Goal: Information Seeking & Learning: Understand process/instructions

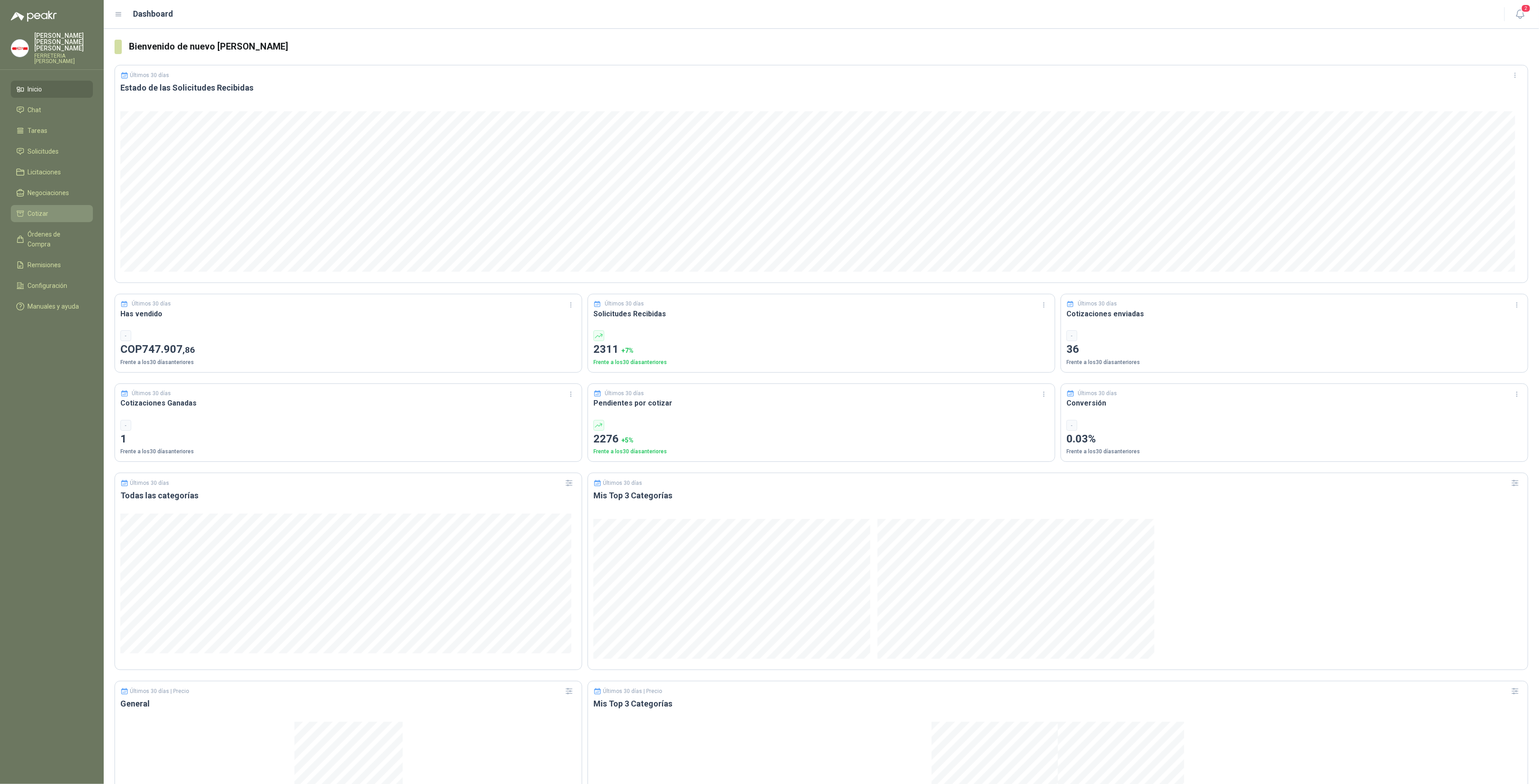
click at [45, 210] on span "Cotizar" at bounding box center [38, 213] width 21 height 10
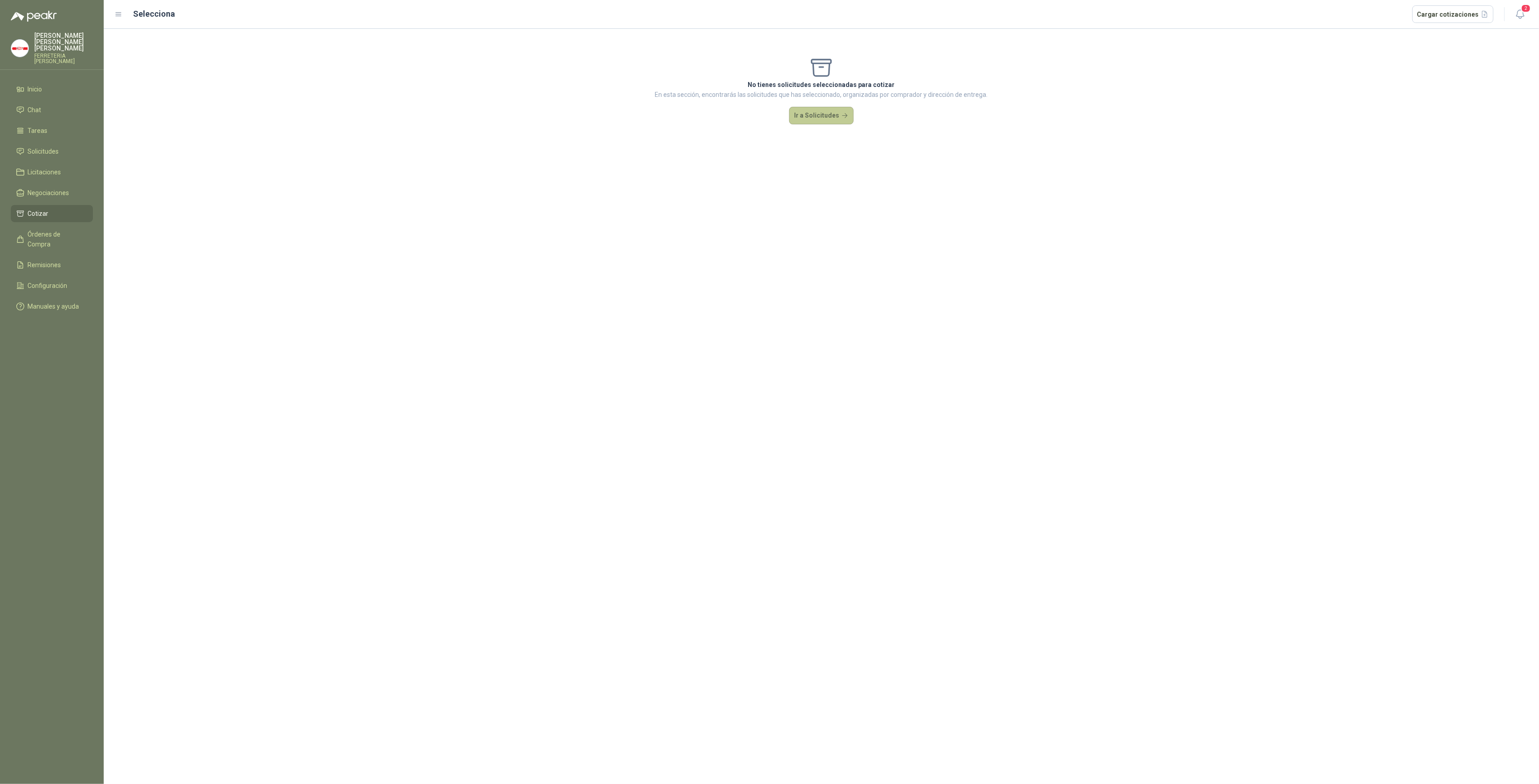
click at [833, 112] on button "Ir a Solicitudes" at bounding box center [821, 116] width 65 height 18
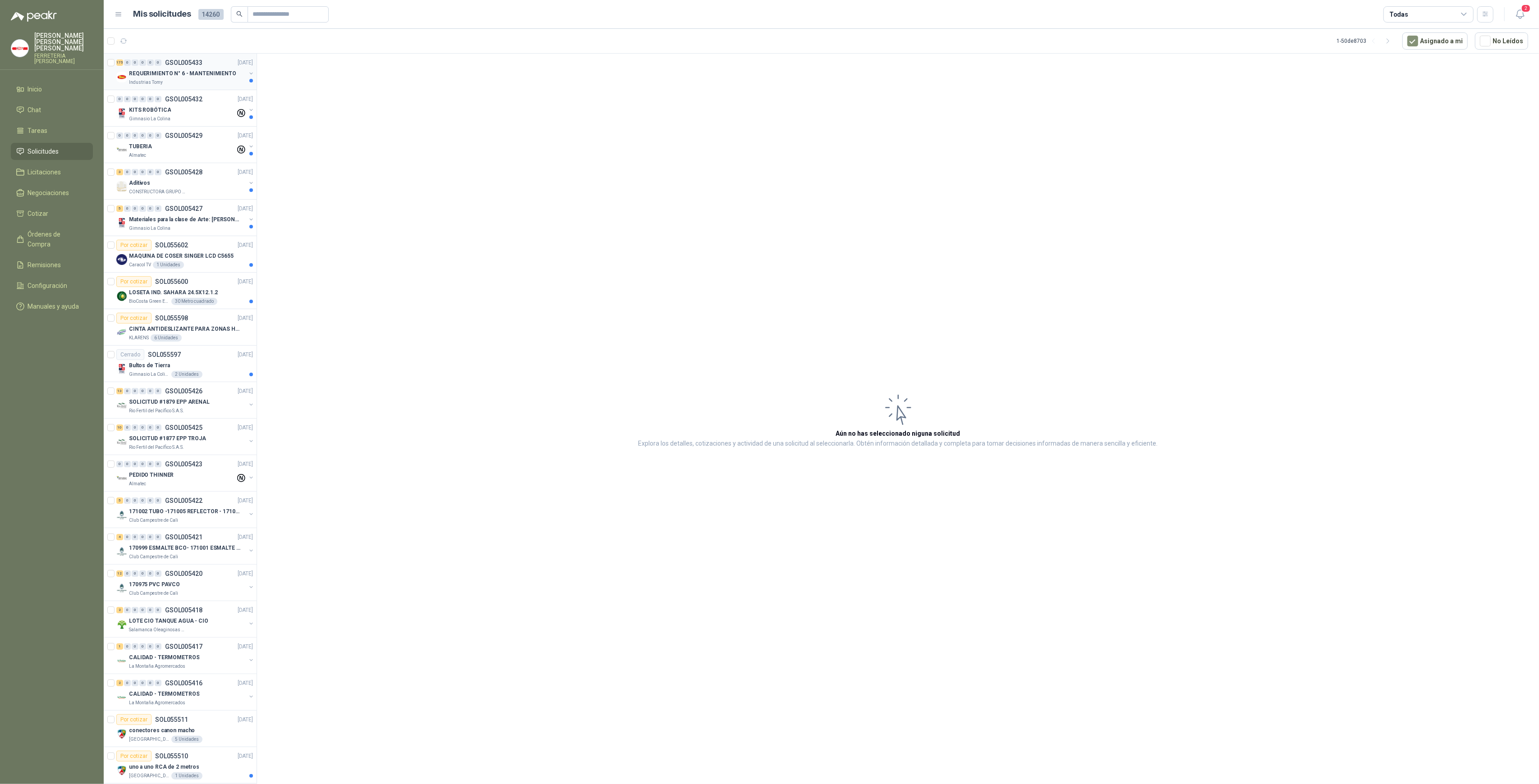
click at [192, 85] on div "Industrias Tomy" at bounding box center [187, 82] width 117 height 7
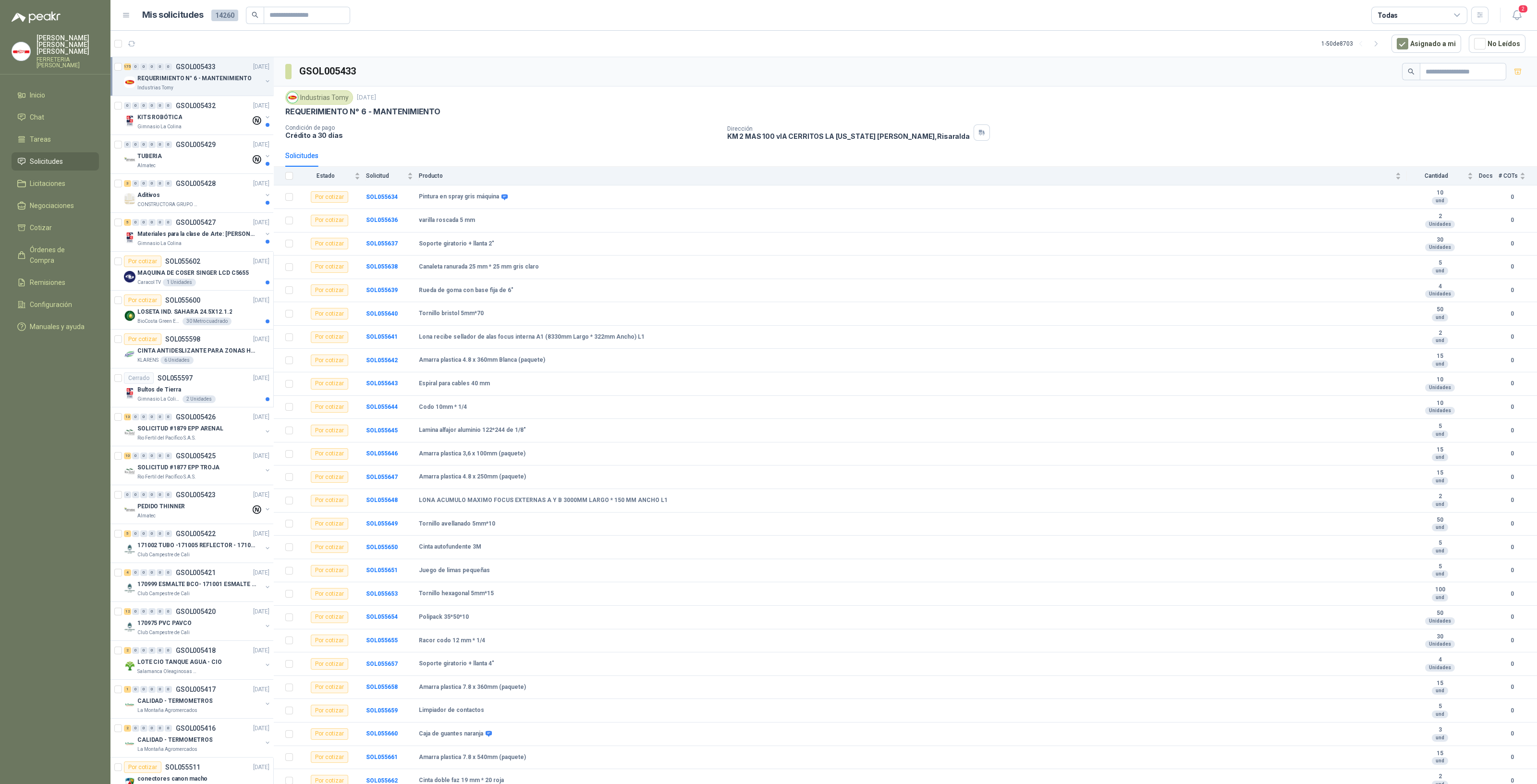
drag, startPoint x: 1536, startPoint y: 164, endPoint x: 1463, endPoint y: 93, distance: 101.8
click at [1463, 93] on div "Industrias Tomy [DATE]" at bounding box center [905, 97] width 1240 height 15
click at [1482, 176] on th "Docs" at bounding box center [1489, 176] width 20 height 18
click at [1479, 178] on th "Docs" at bounding box center [1489, 176] width 20 height 18
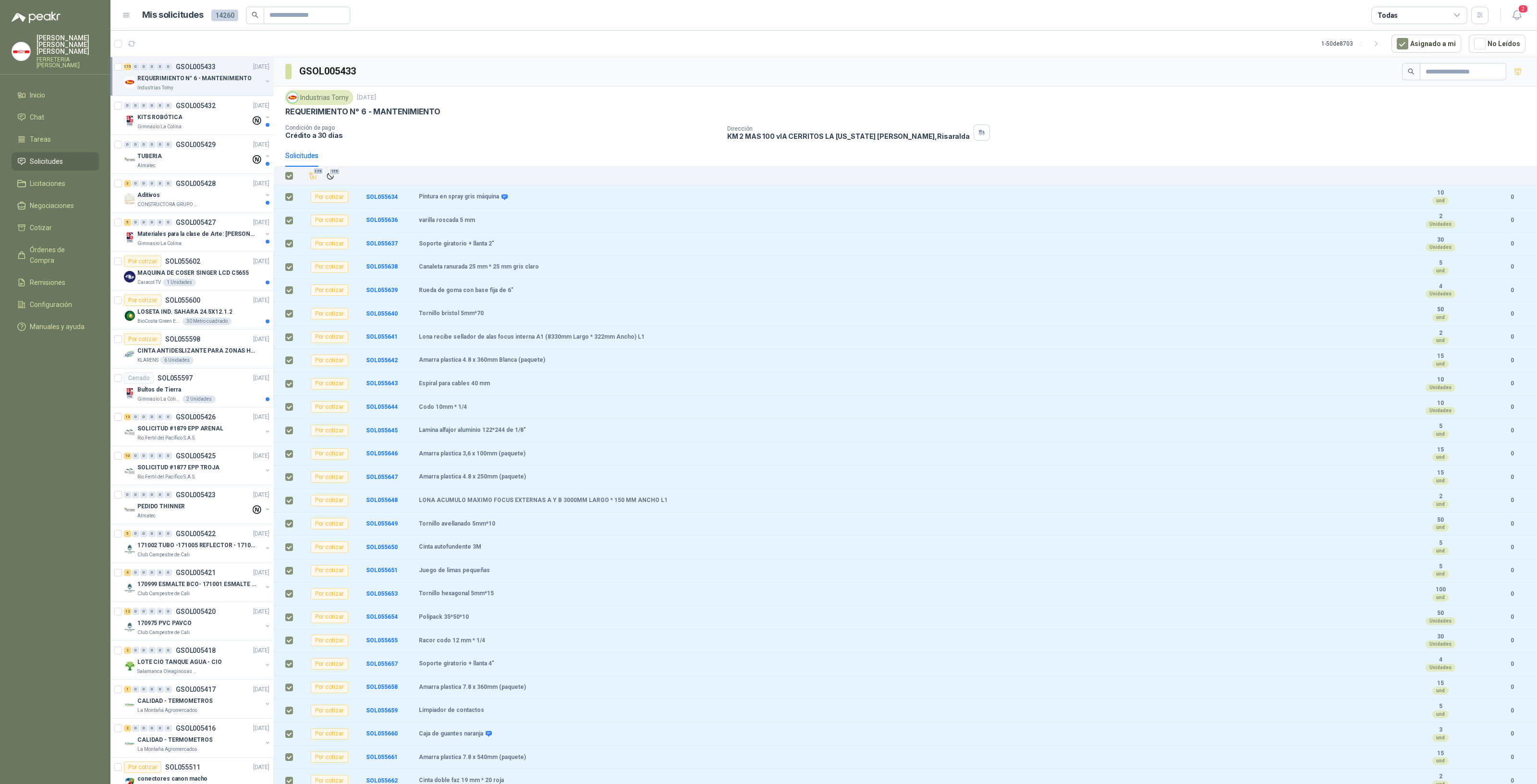
click at [440, 66] on div "GSOL005433" at bounding box center [905, 72] width 1263 height 29
click at [1487, 11] on button "button" at bounding box center [1480, 15] width 17 height 17
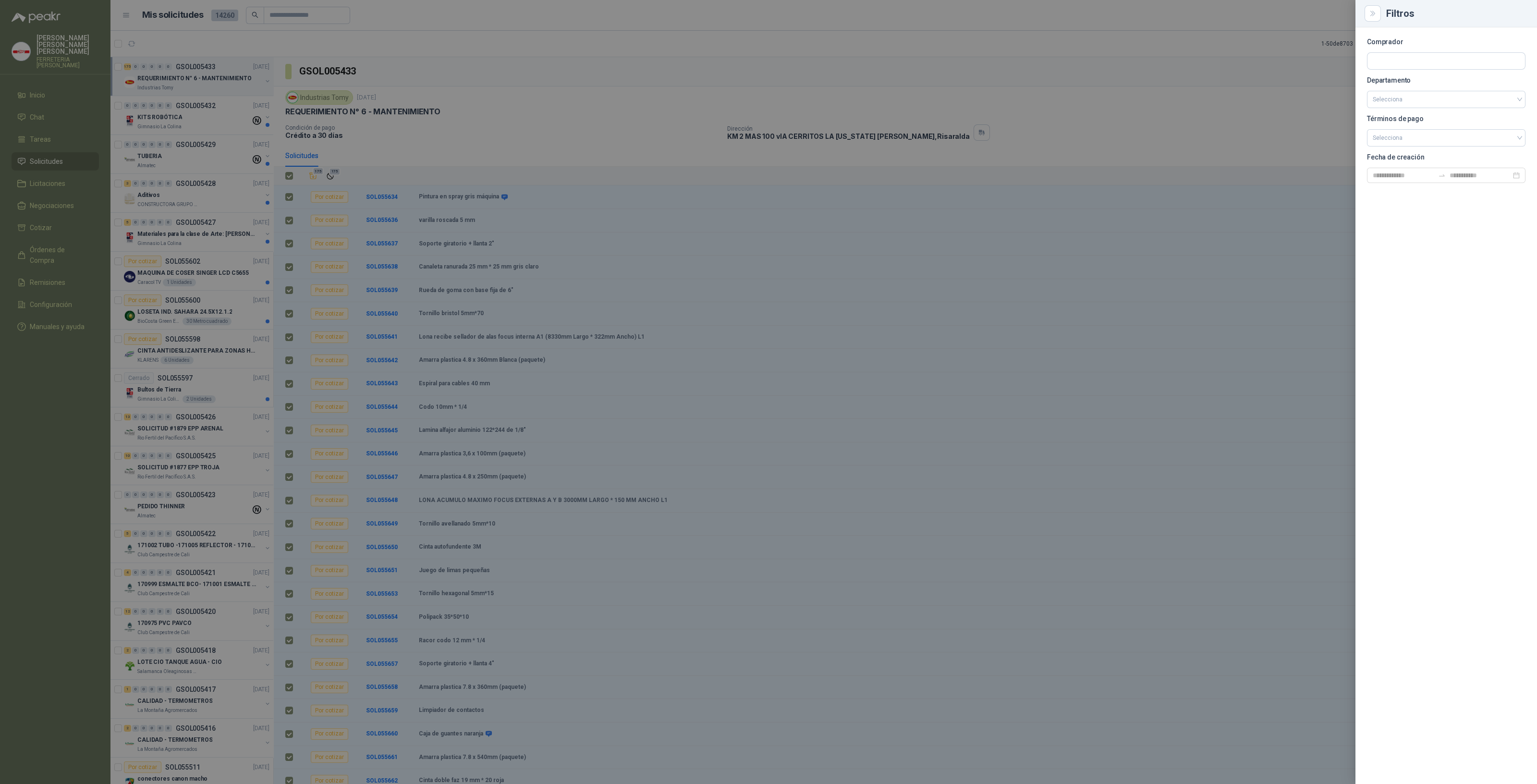
click at [1216, 241] on div at bounding box center [768, 392] width 1537 height 784
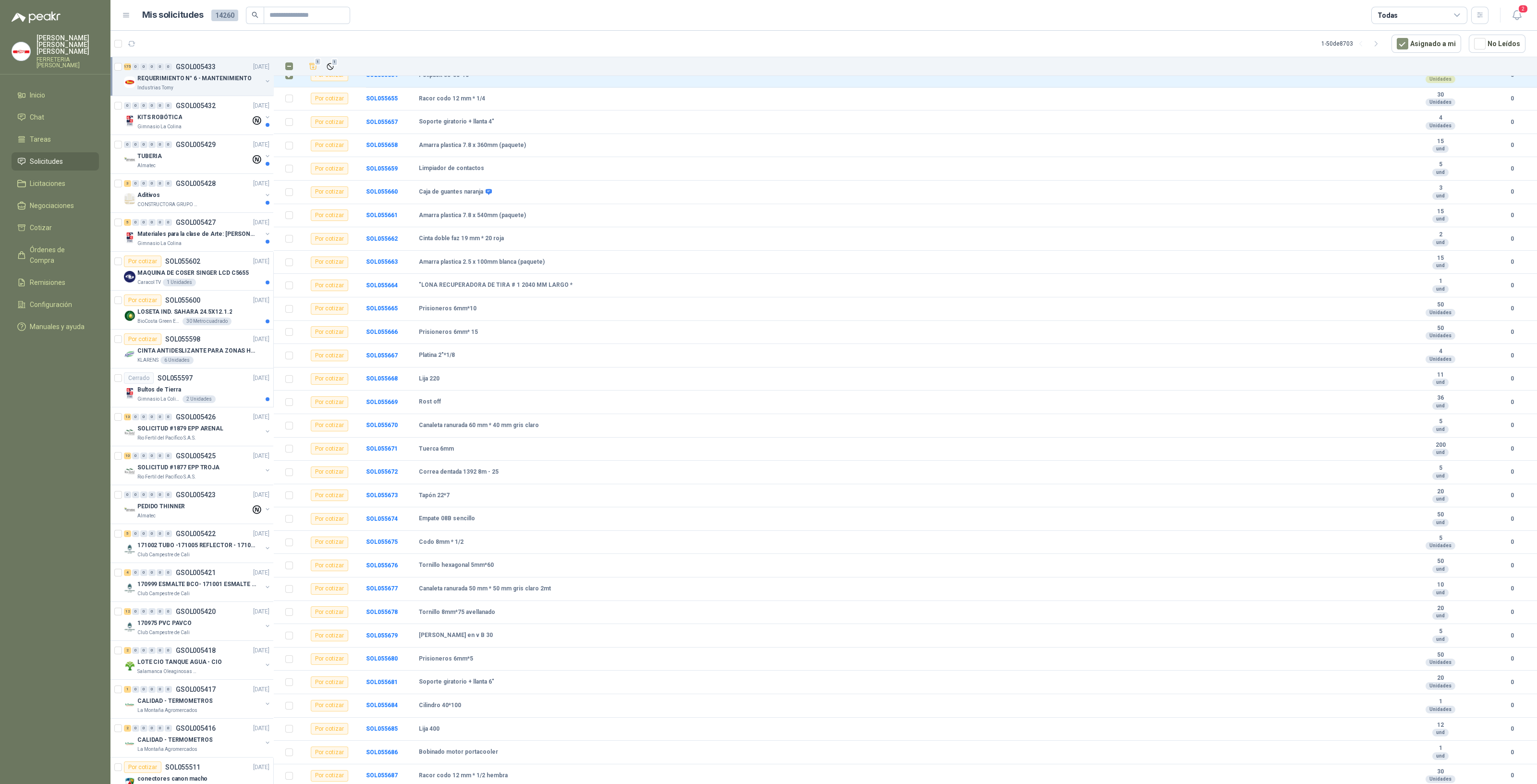
scroll to position [544, 0]
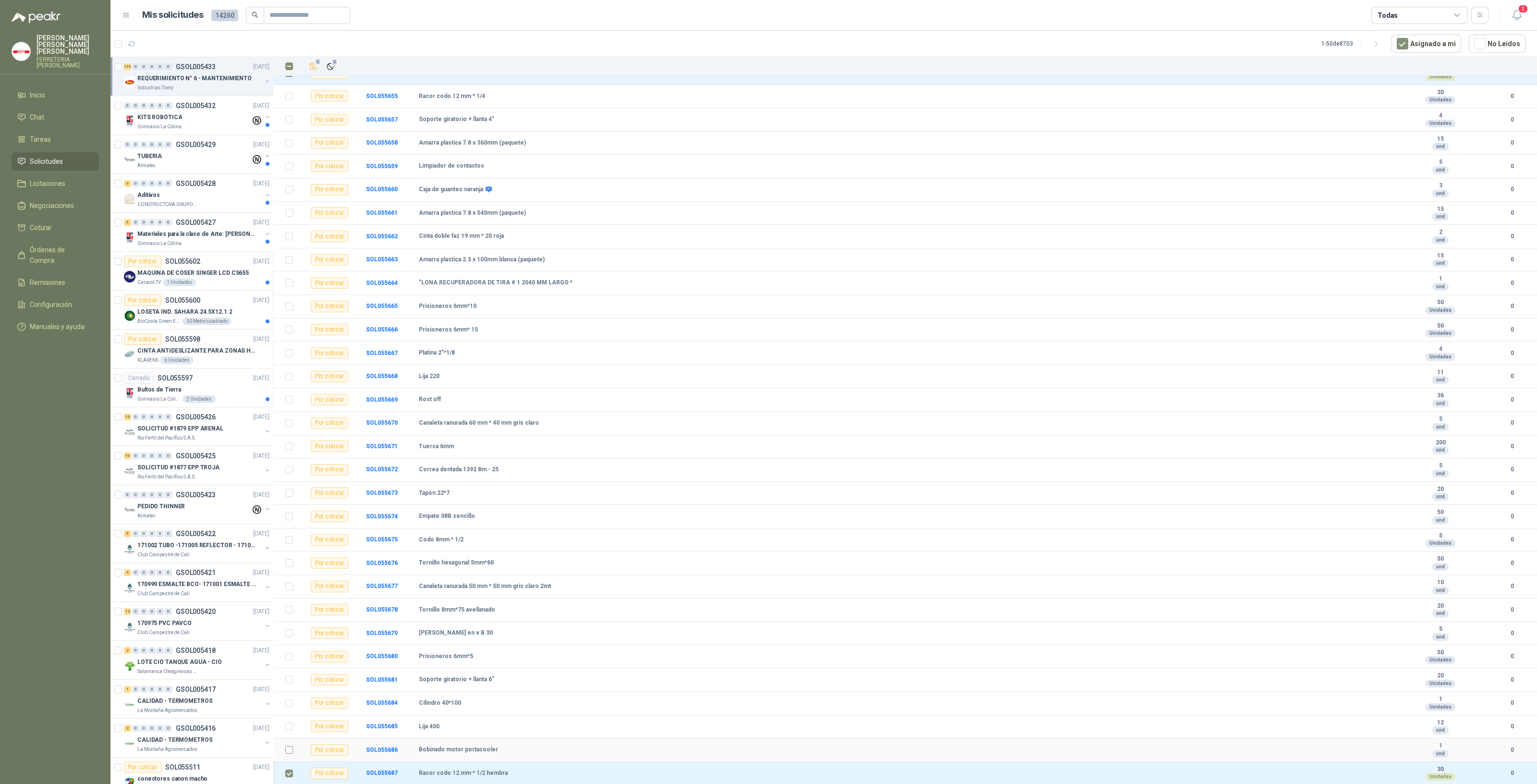
click at [291, 755] on label at bounding box center [289, 750] width 8 height 11
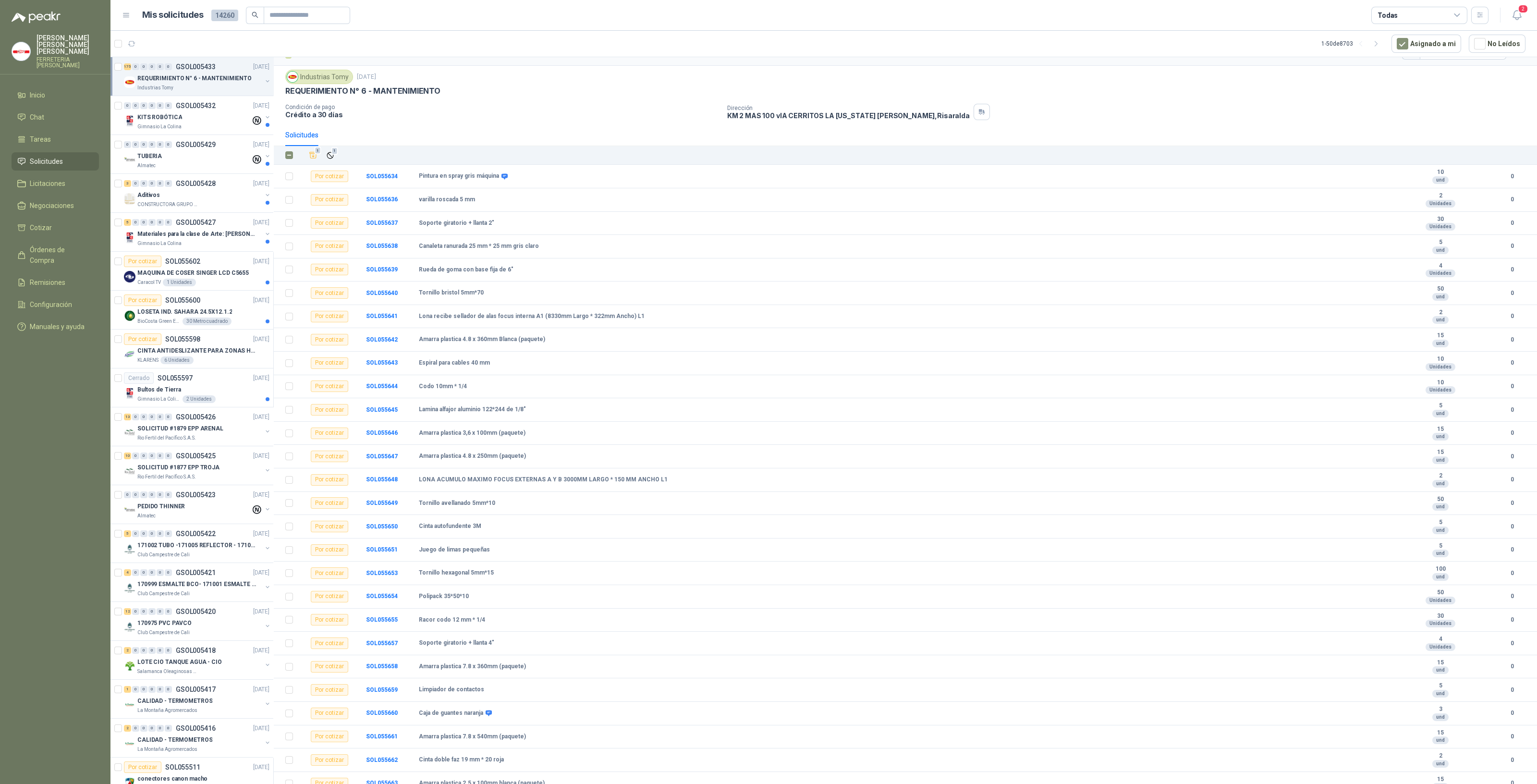
scroll to position [0, 0]
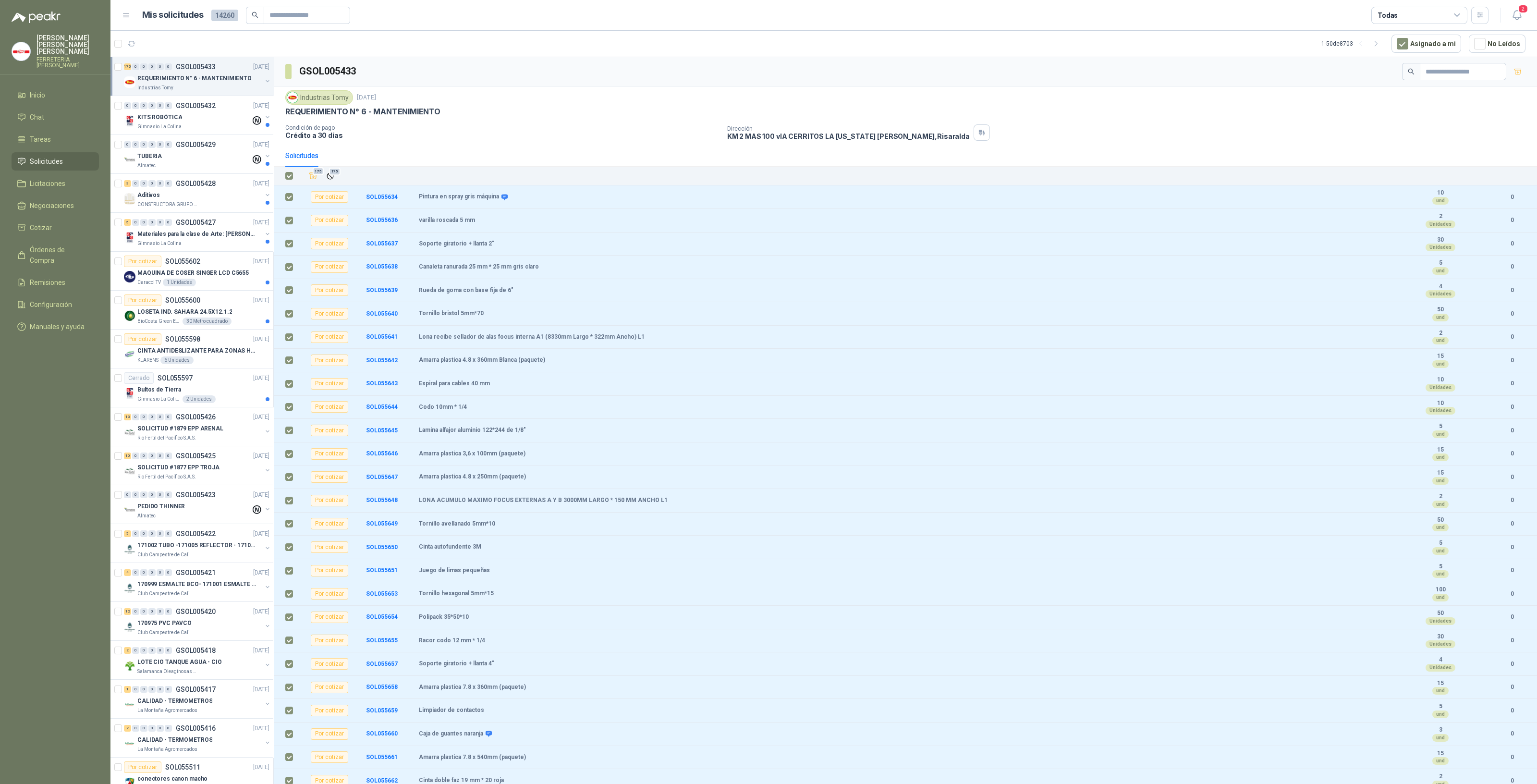
click at [293, 171] on label at bounding box center [289, 176] width 8 height 11
click at [289, 179] on label at bounding box center [289, 176] width 8 height 11
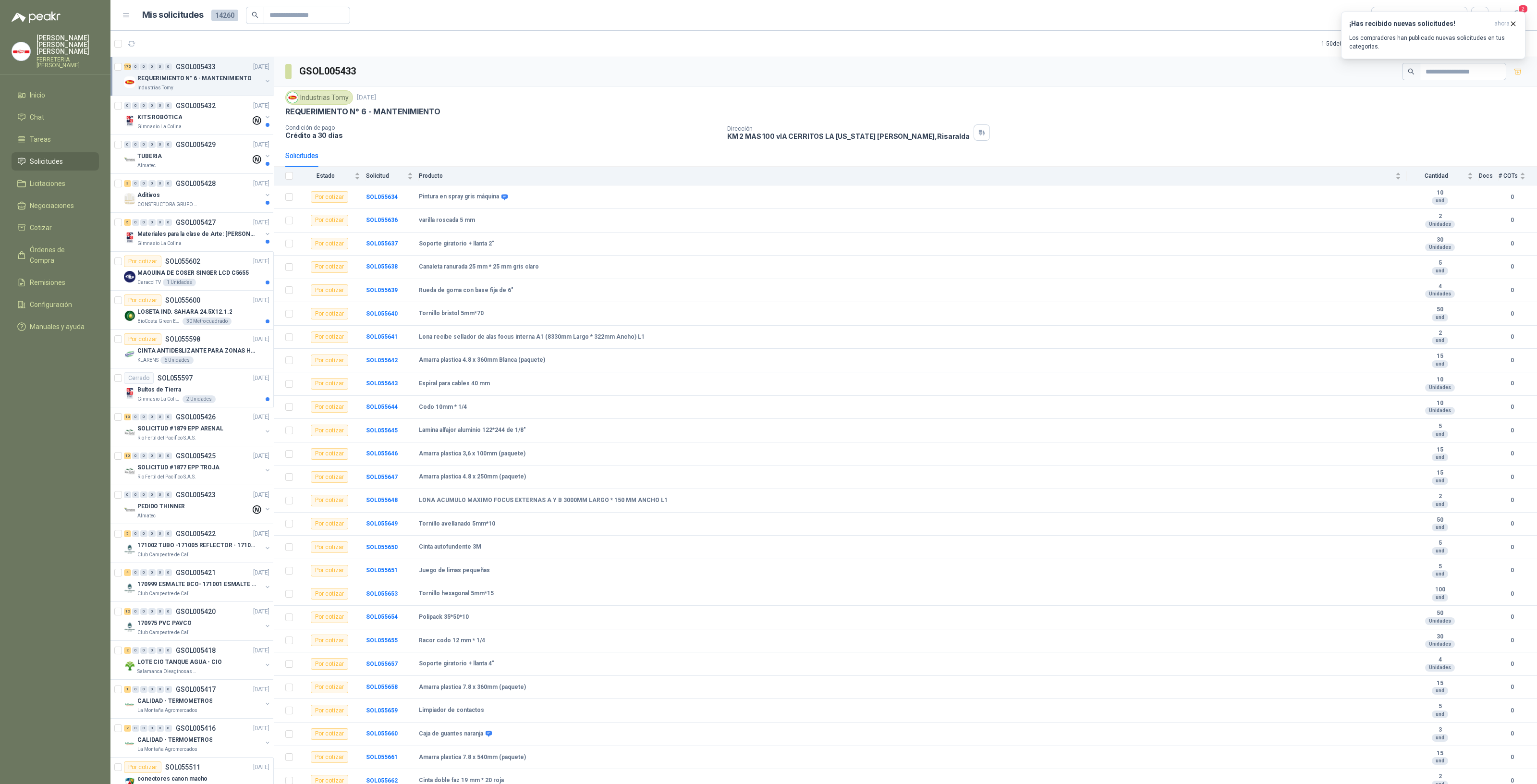
click at [263, 81] on button "button" at bounding box center [267, 81] width 8 height 8
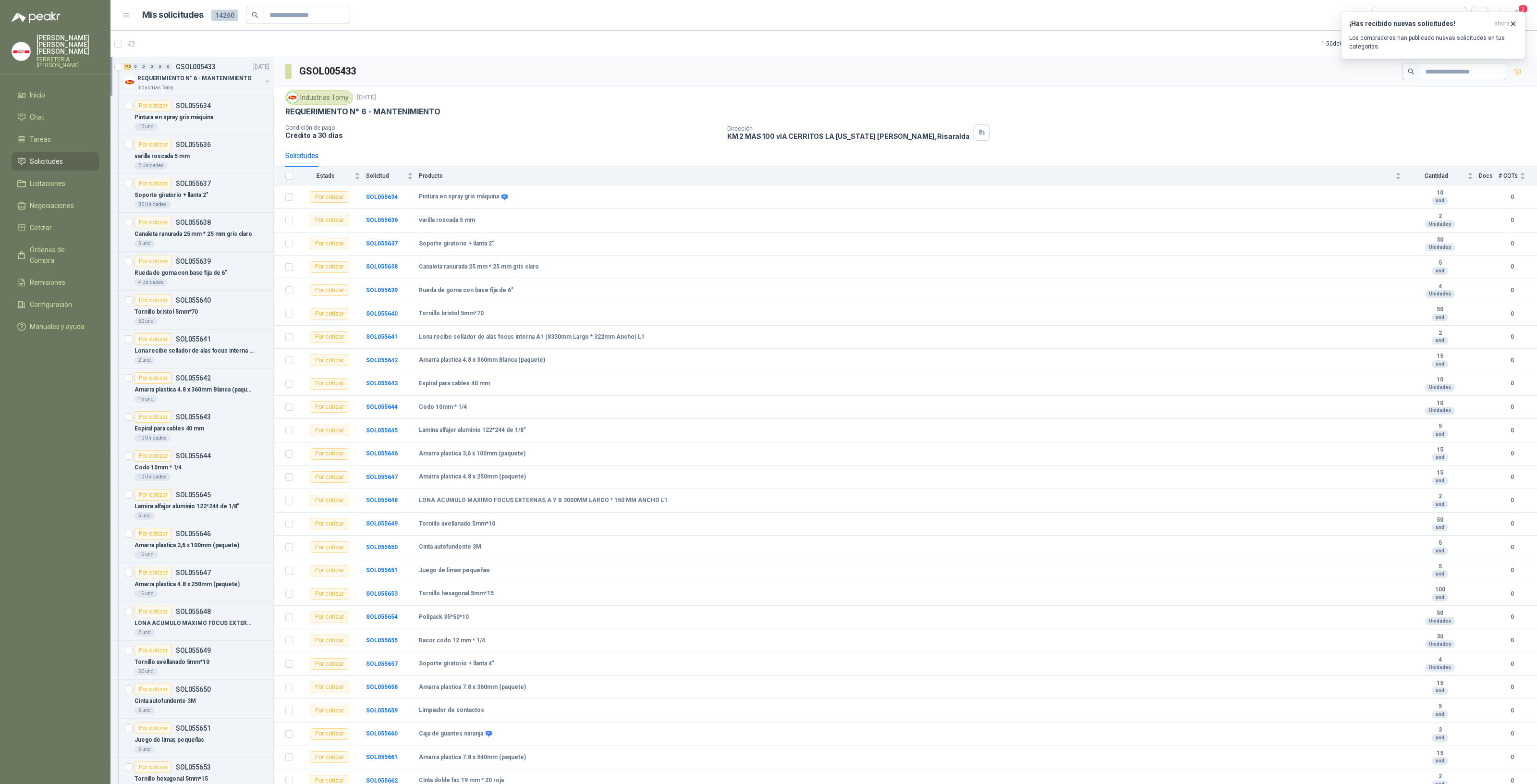
scroll to position [3, 0]
click at [263, 81] on button "button" at bounding box center [267, 78] width 8 height 8
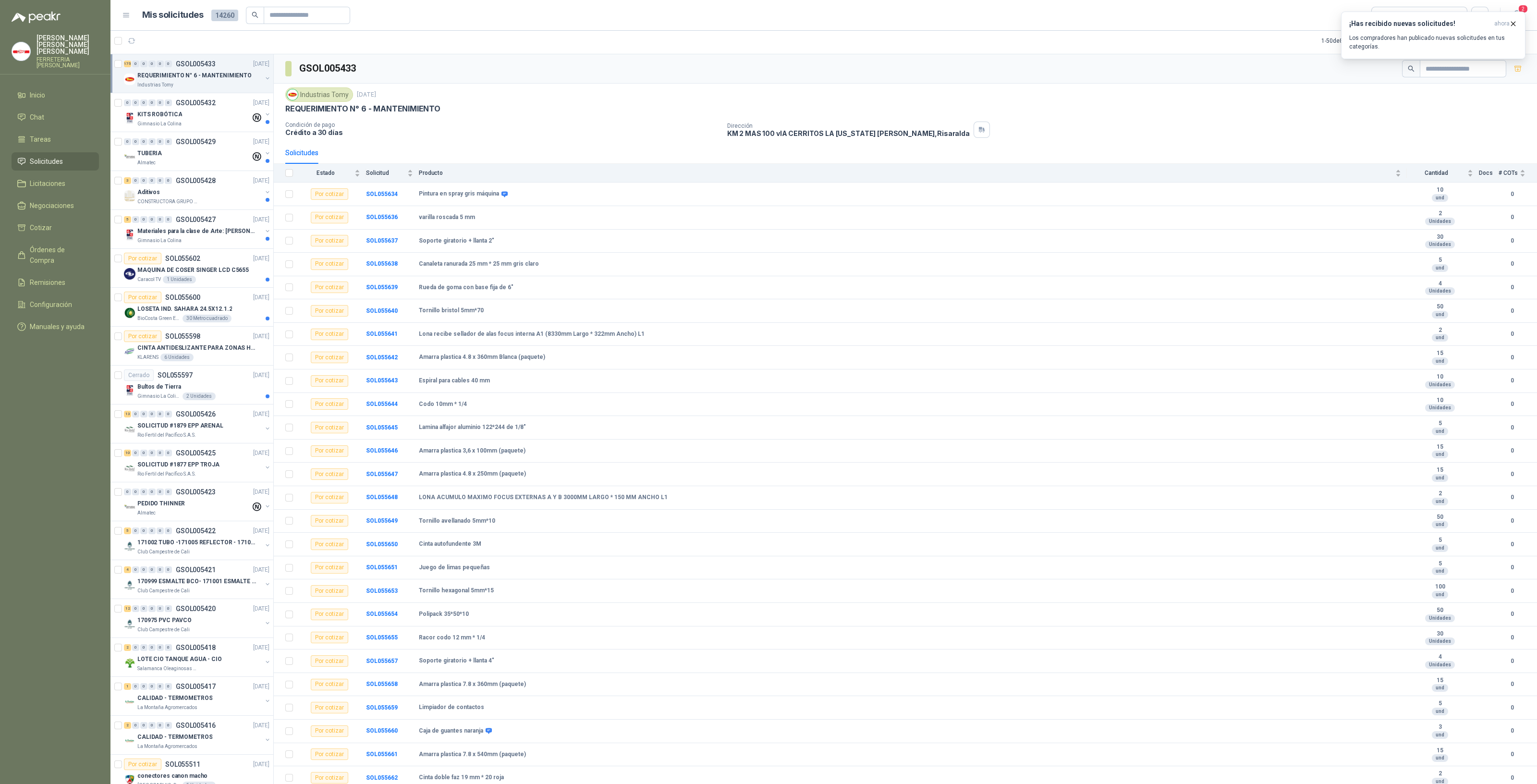
drag, startPoint x: 215, startPoint y: 80, endPoint x: 232, endPoint y: 74, distance: 18.0
click at [232, 74] on p "REQUERIMIENTO N° 6 - MANTENIMIENTO" at bounding box center [195, 76] width 115 height 9
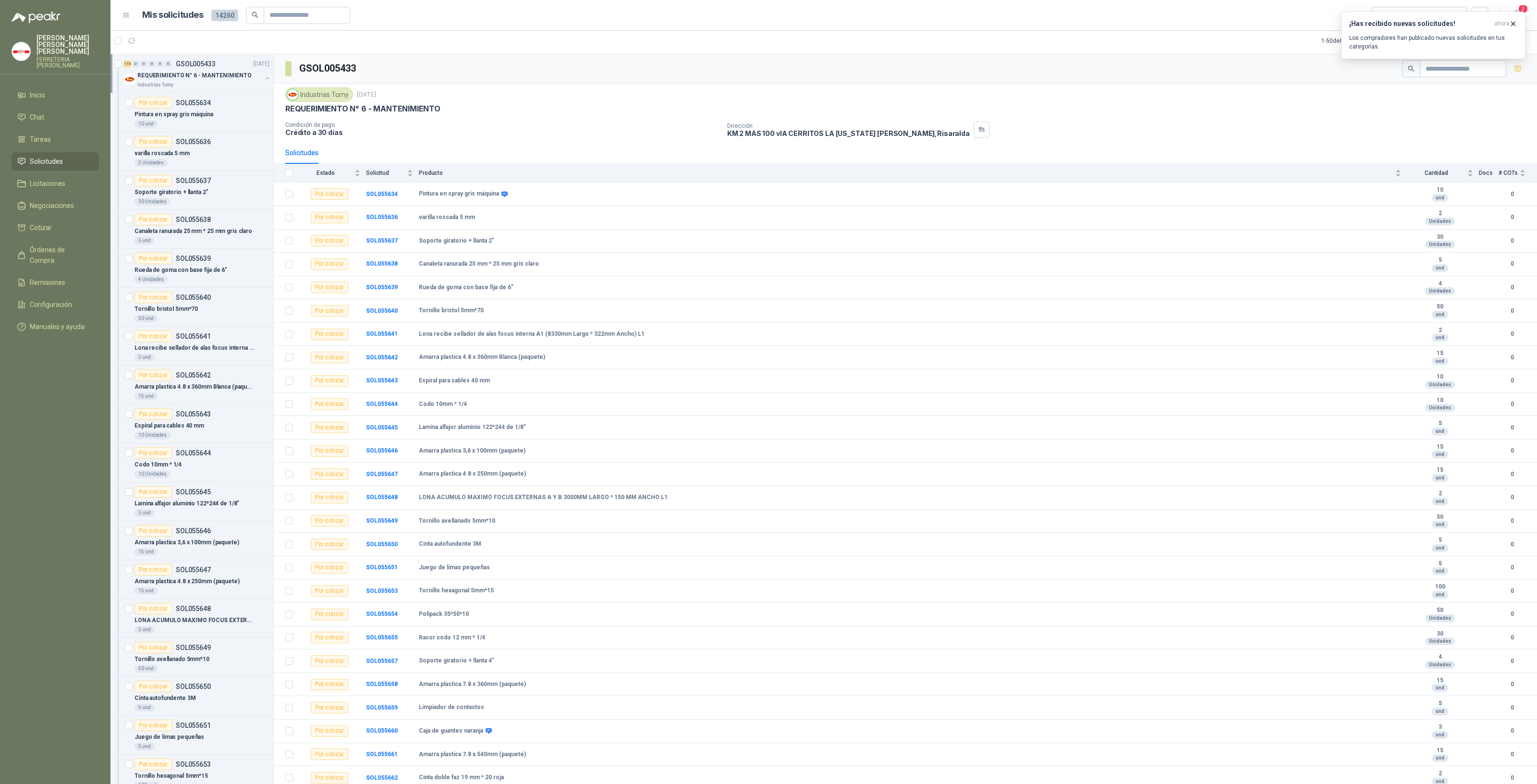
click at [222, 81] on div "Industrias Tomy" at bounding box center [199, 85] width 124 height 8
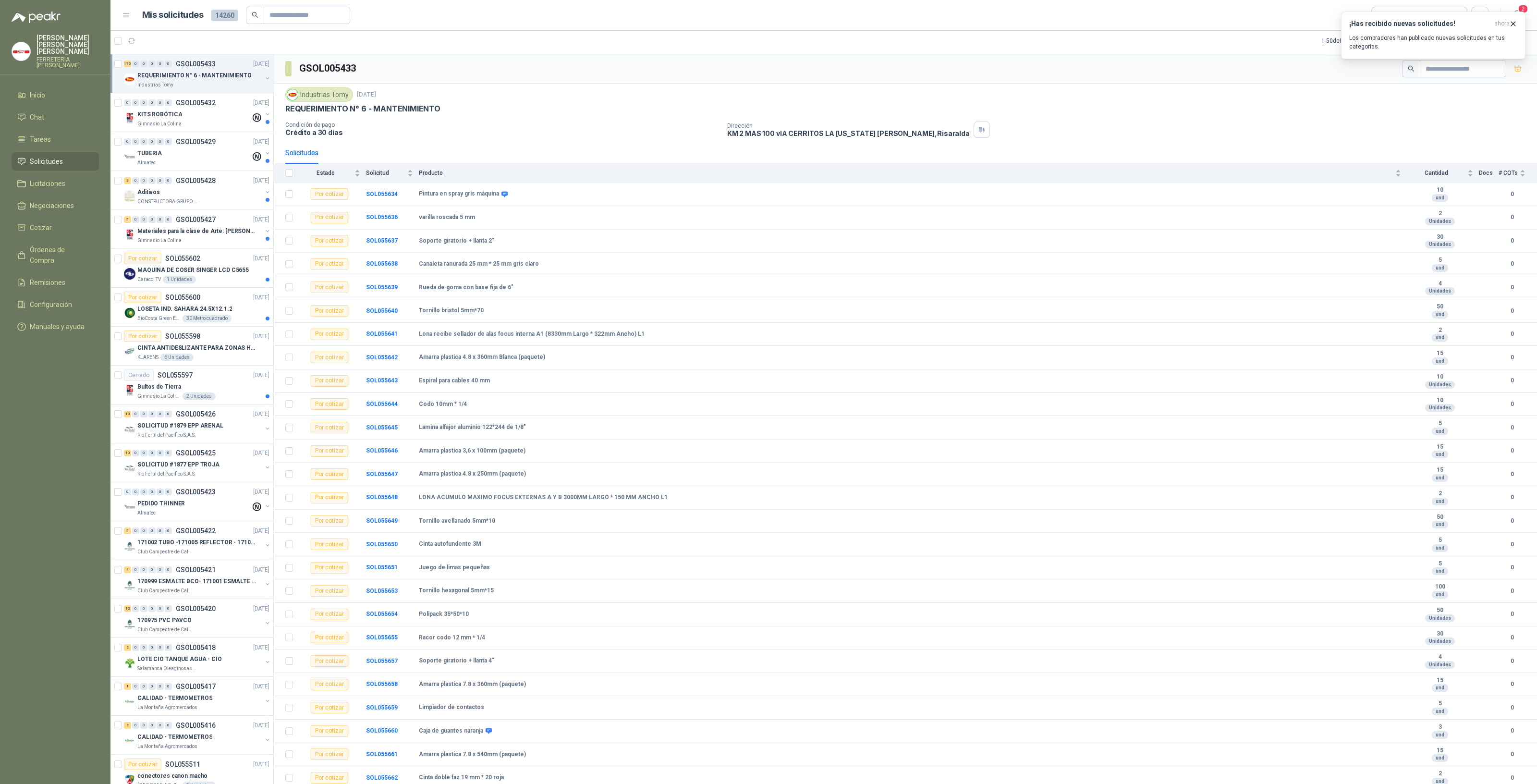
click at [310, 96] on div "Industrias Tomy" at bounding box center [319, 94] width 67 height 15
click at [1513, 25] on icon "button" at bounding box center [1513, 24] width 8 height 8
click at [44, 321] on span "Manuales y ayuda" at bounding box center [57, 326] width 55 height 11
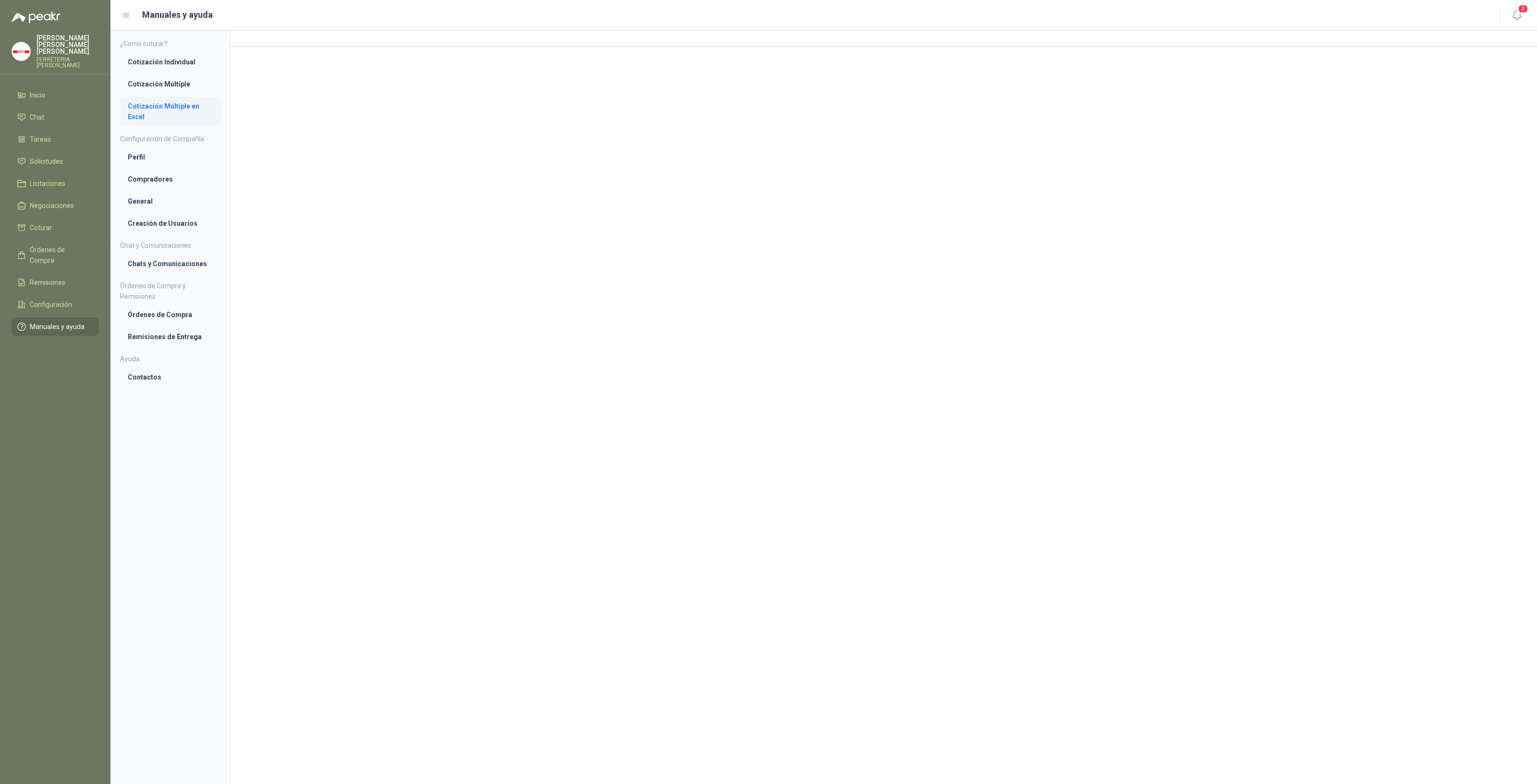
click at [164, 105] on li "Cotización Múltiple en Excel" at bounding box center [171, 111] width 85 height 21
click at [64, 224] on li "Cotizar" at bounding box center [55, 227] width 76 height 11
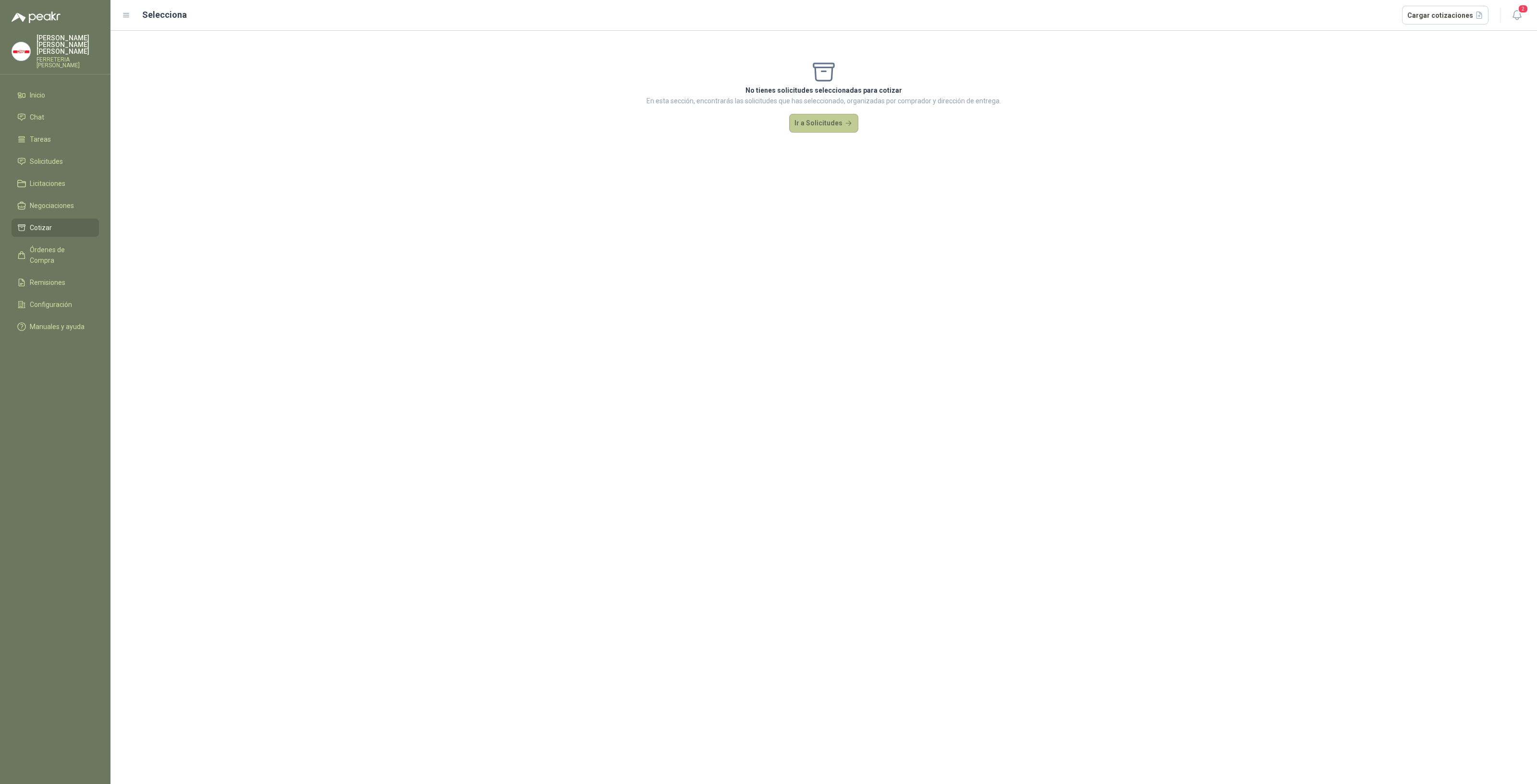
click at [838, 128] on button "Ir a Solicitudes" at bounding box center [824, 123] width 69 height 19
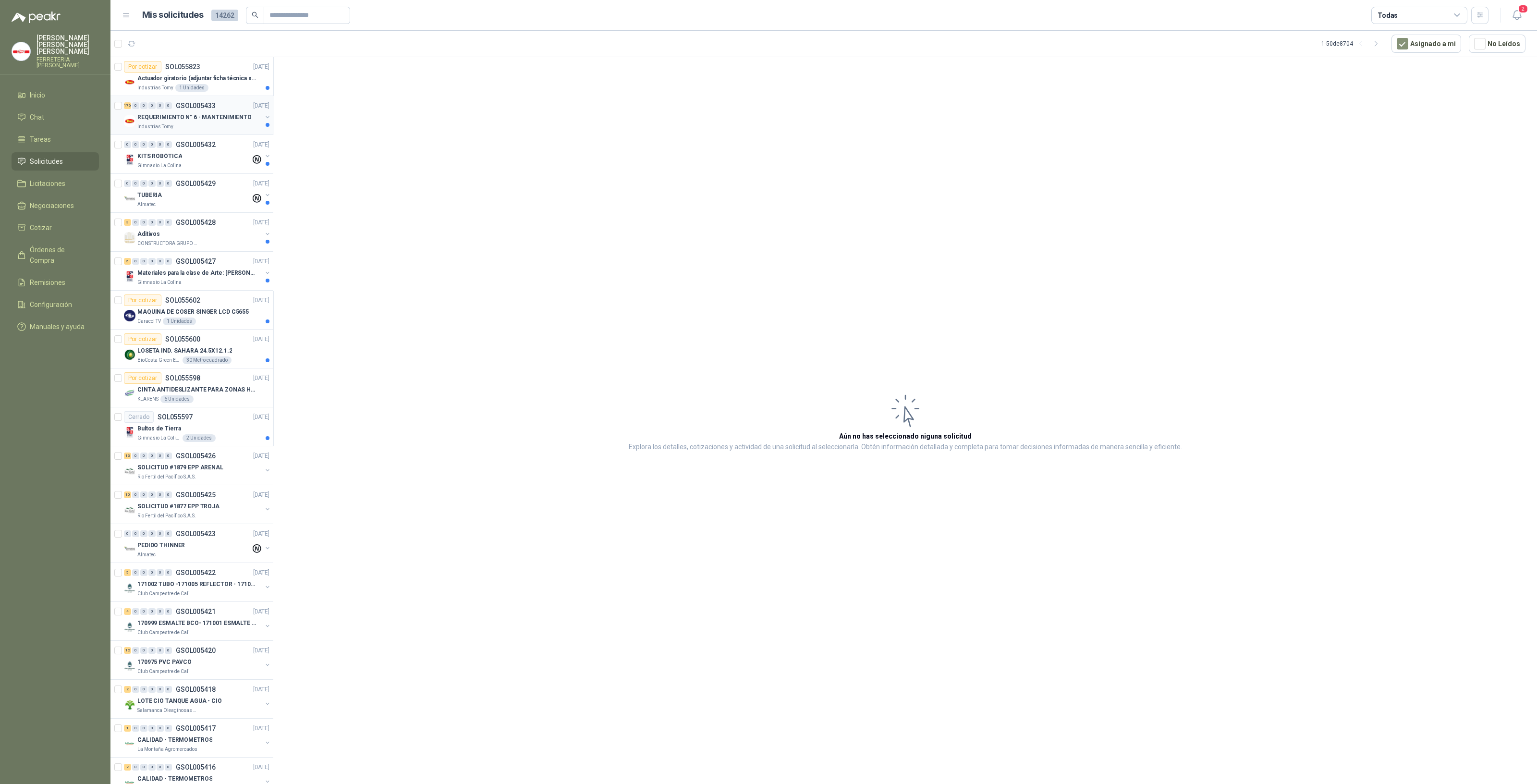
click at [209, 118] on p "REQUERIMIENTO N° 6 - MANTENIMIENTO" at bounding box center [195, 117] width 115 height 9
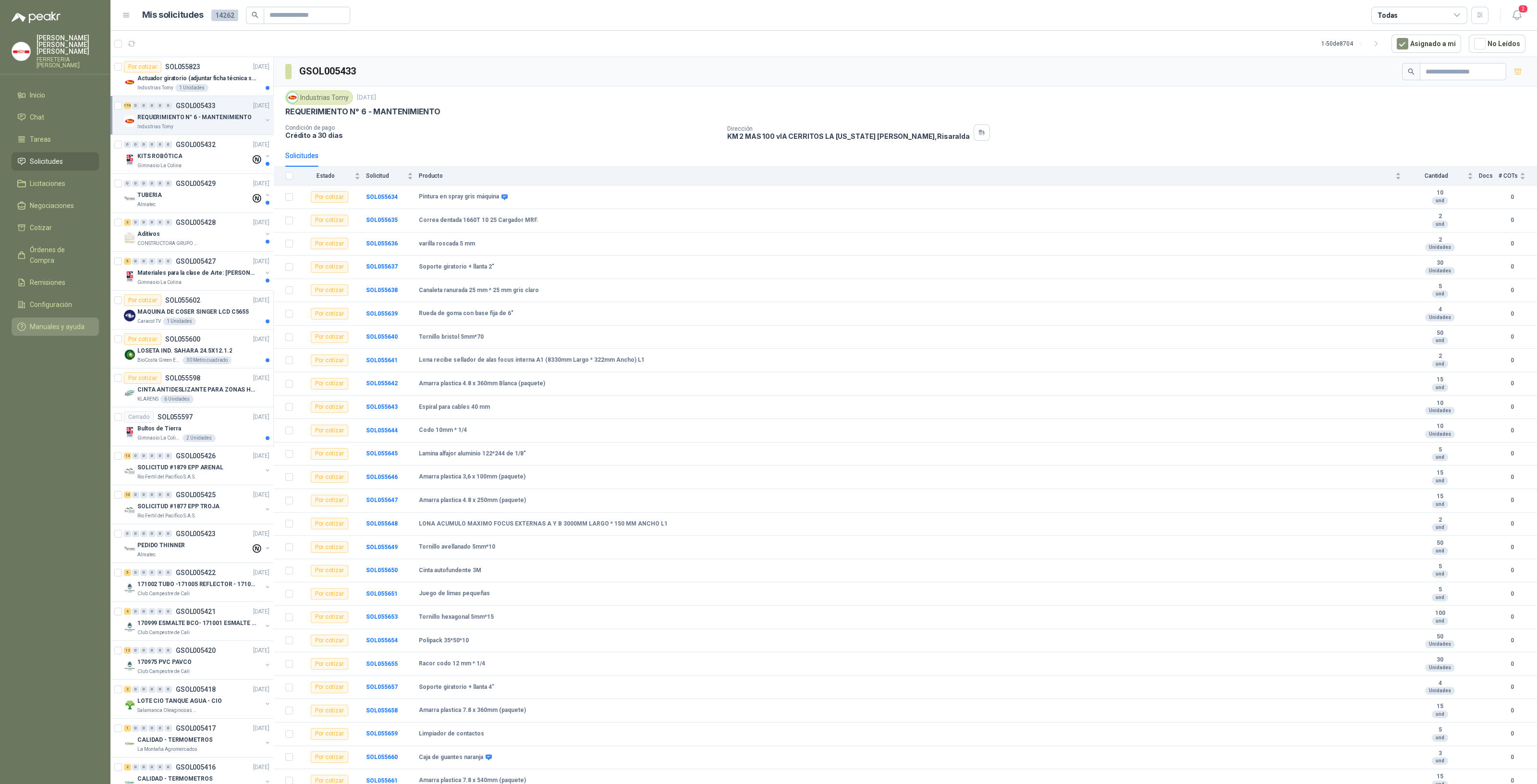
click at [85, 321] on li "Manuales y ayuda" at bounding box center [55, 326] width 76 height 11
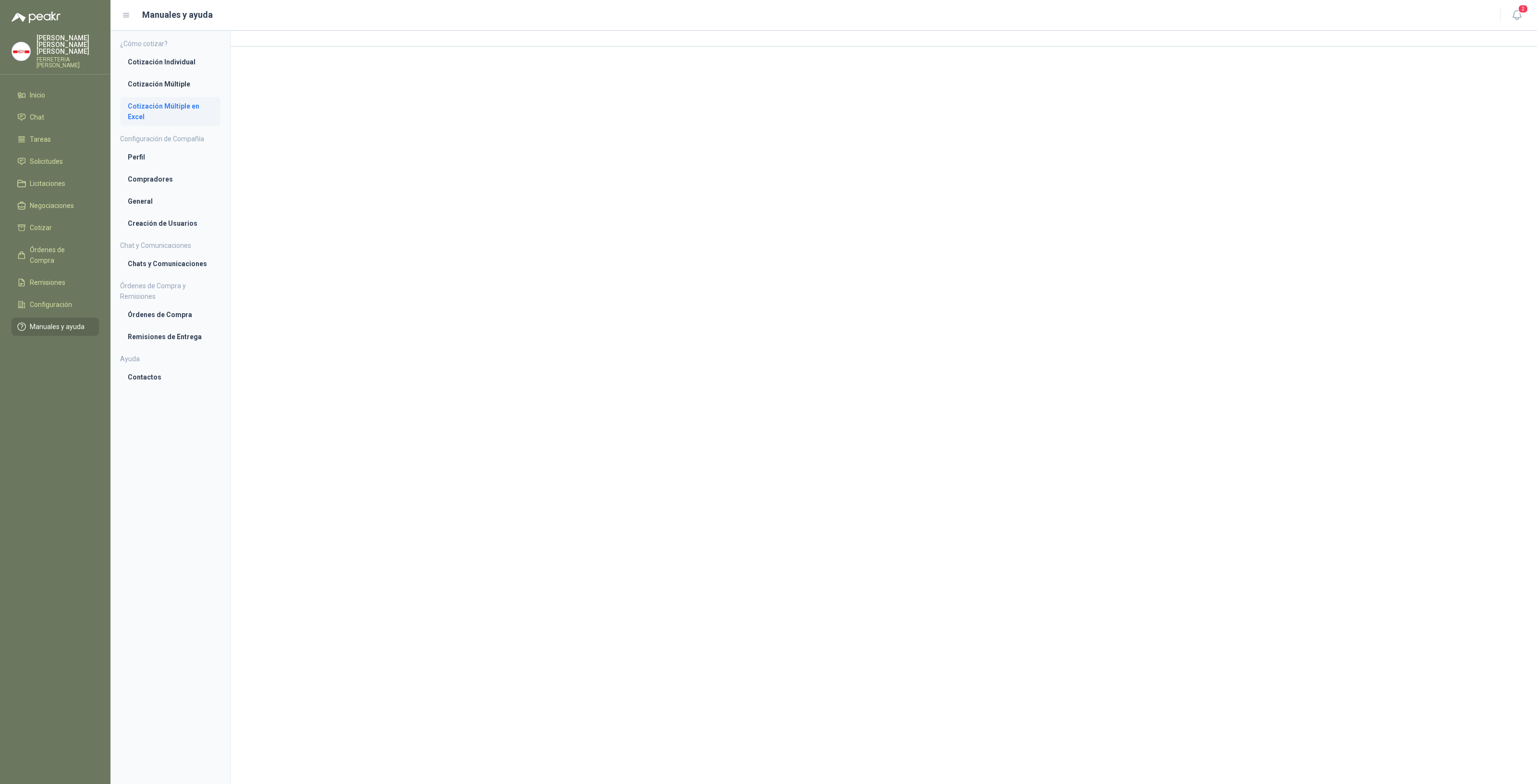
click at [165, 107] on li "Cotización Múltiple en Excel" at bounding box center [171, 111] width 85 height 21
click at [58, 222] on li "Cotizar" at bounding box center [55, 227] width 76 height 11
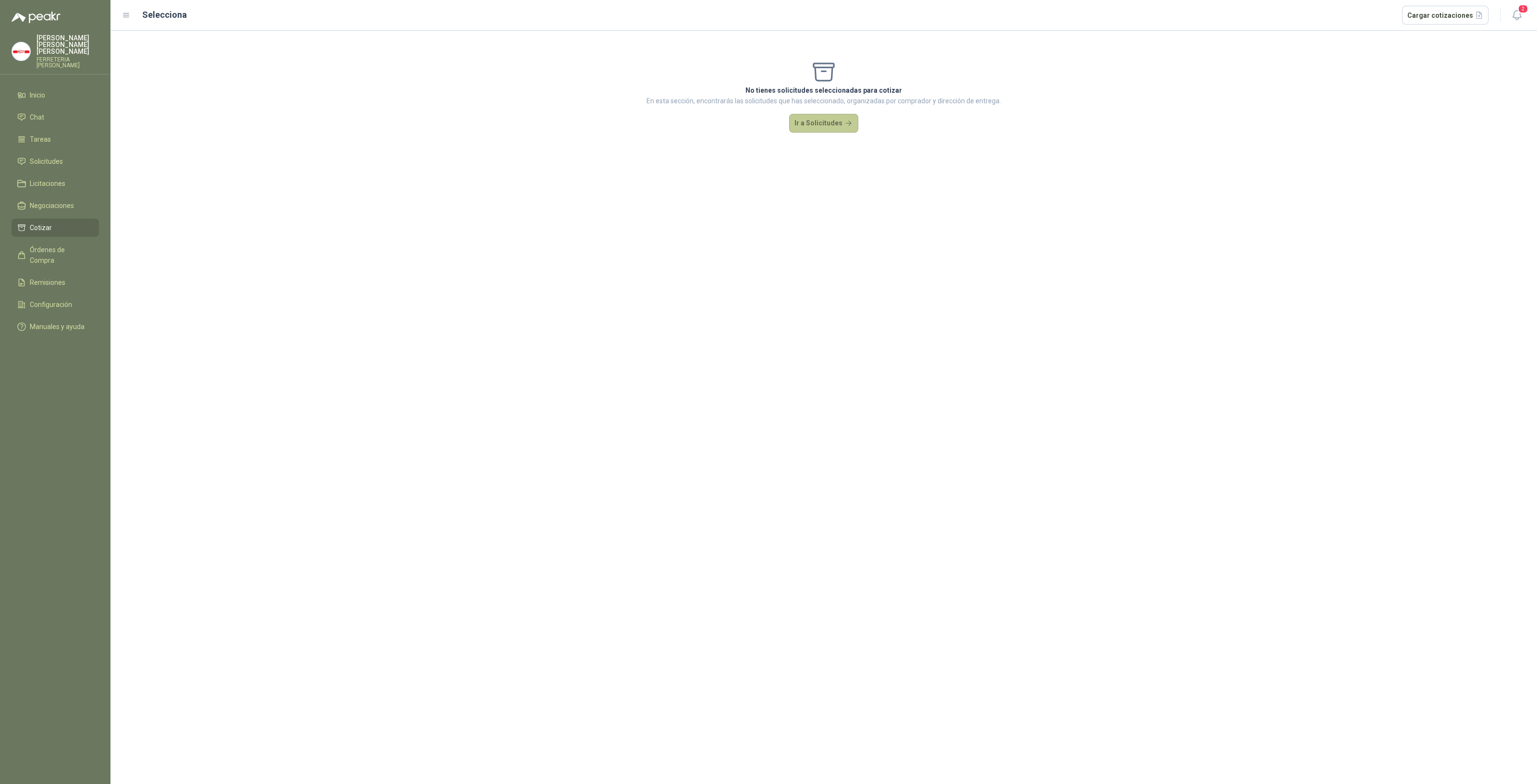
click at [812, 130] on button "Ir a Solicitudes" at bounding box center [824, 123] width 69 height 19
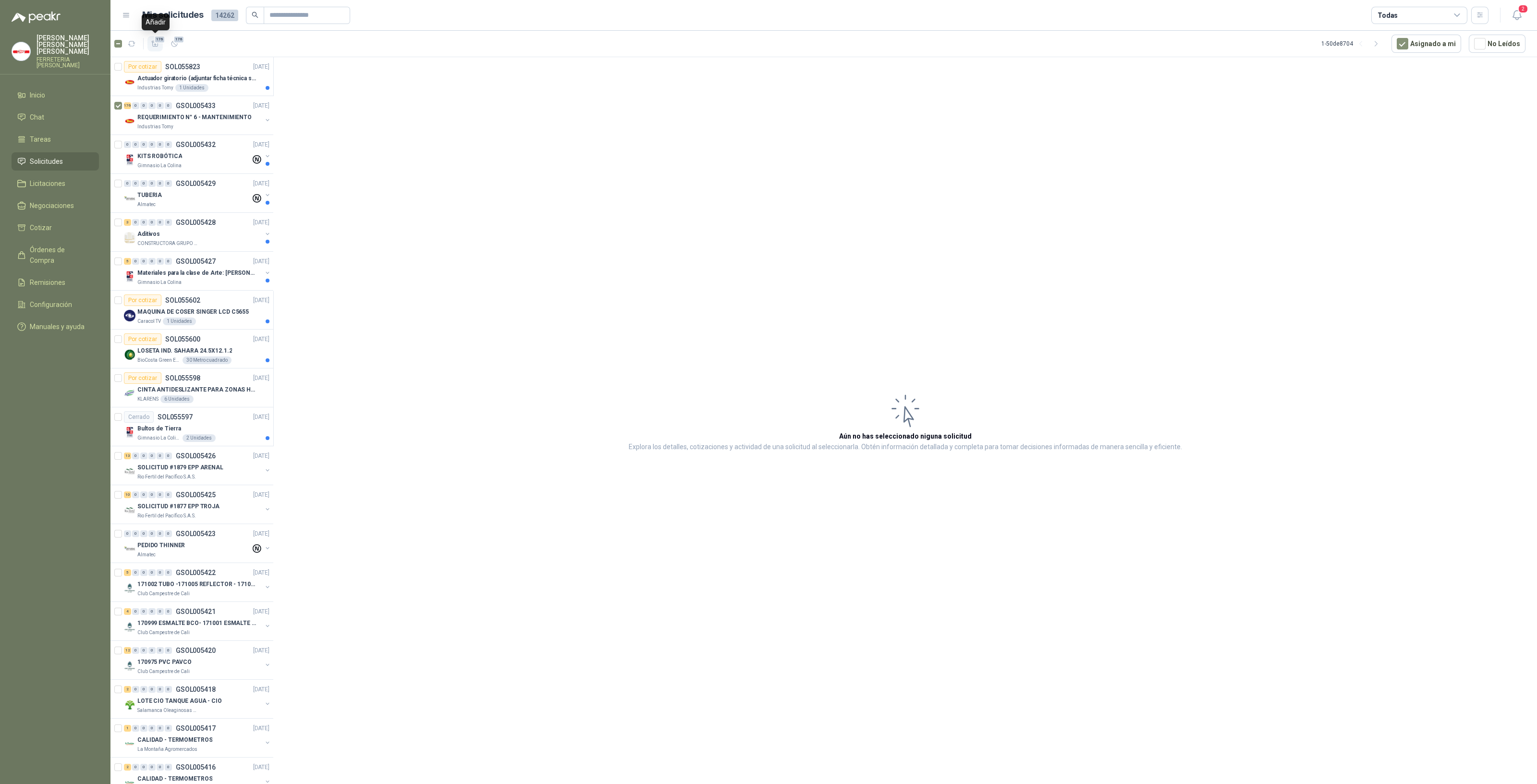
click at [156, 38] on span "176" at bounding box center [160, 39] width 11 height 8
click at [53, 222] on li "Cotizar 176" at bounding box center [55, 227] width 76 height 11
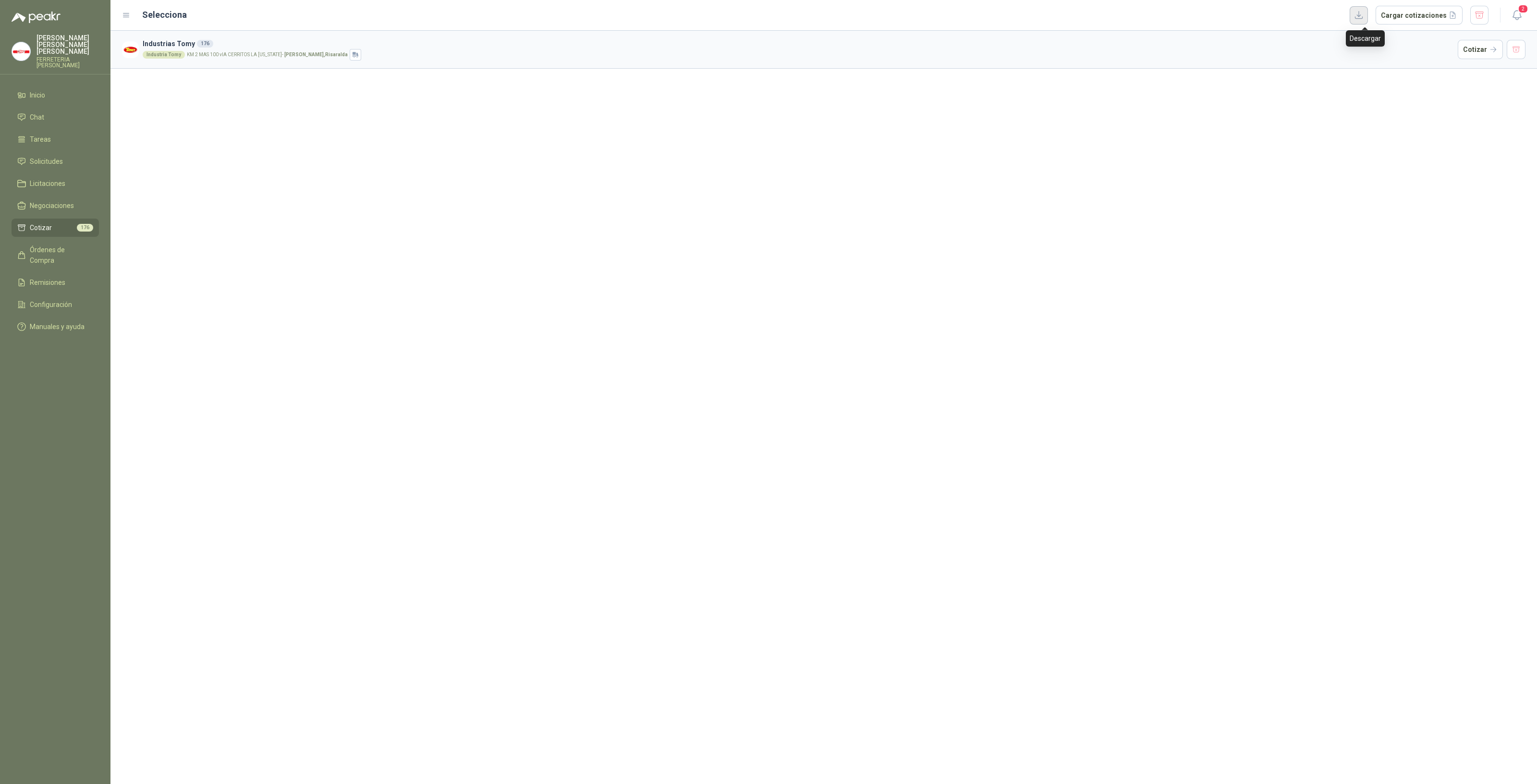
click at [1365, 17] on button "button" at bounding box center [1359, 15] width 18 height 18
